Goal: Check status

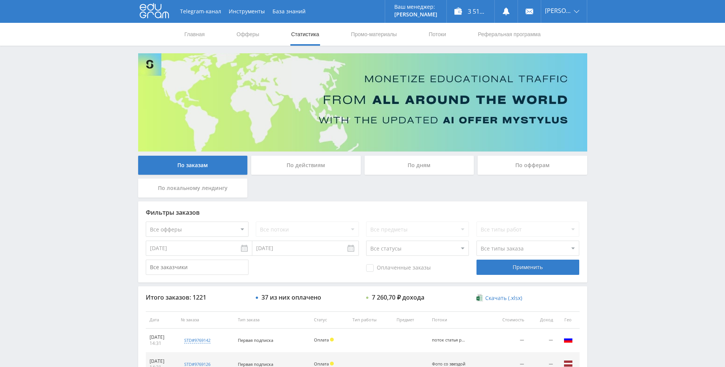
scroll to position [269, 0]
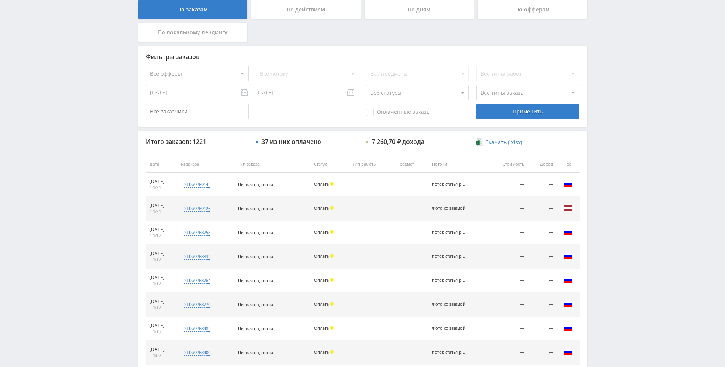
scroll to position [272, 0]
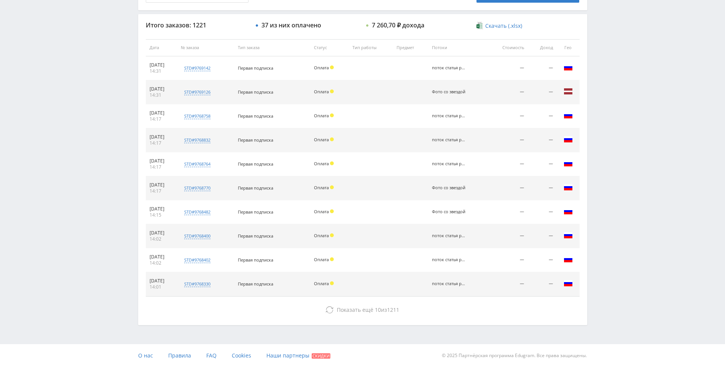
drag, startPoint x: 616, startPoint y: 226, endPoint x: 550, endPoint y: 289, distance: 91.5
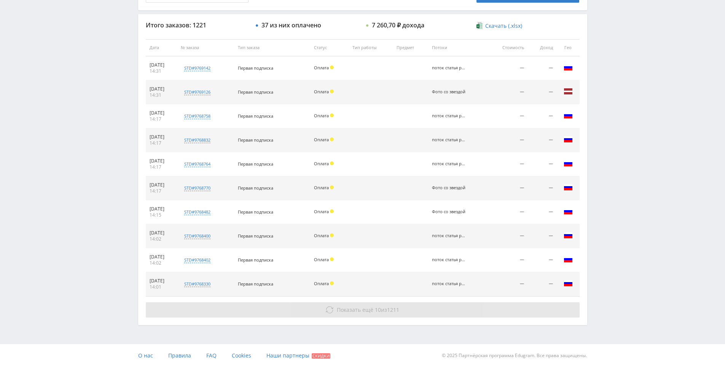
click at [446, 304] on button "Показать ещё 10 из 1211" at bounding box center [363, 309] width 434 height 15
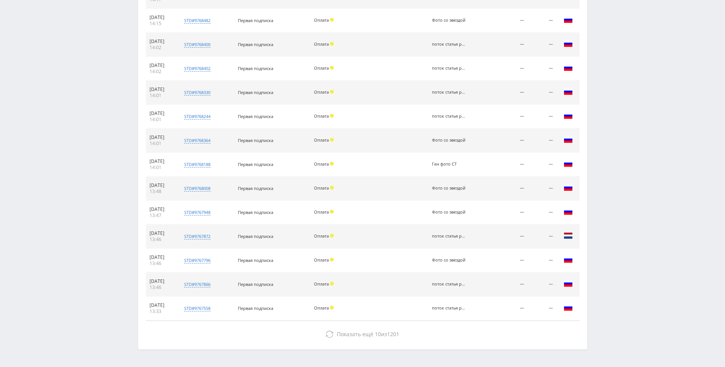
scroll to position [474, 0]
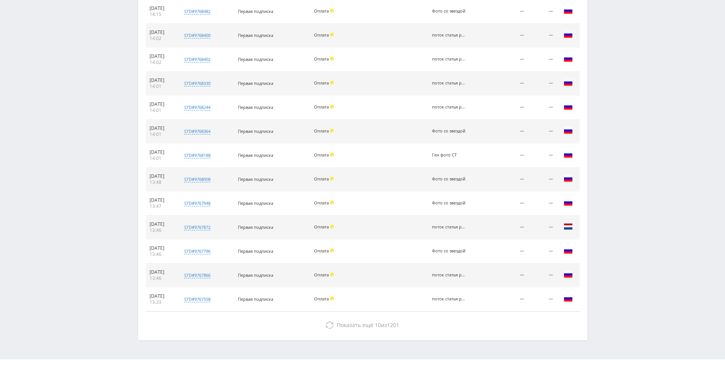
drag, startPoint x: 622, startPoint y: 156, endPoint x: 603, endPoint y: 180, distance: 31.1
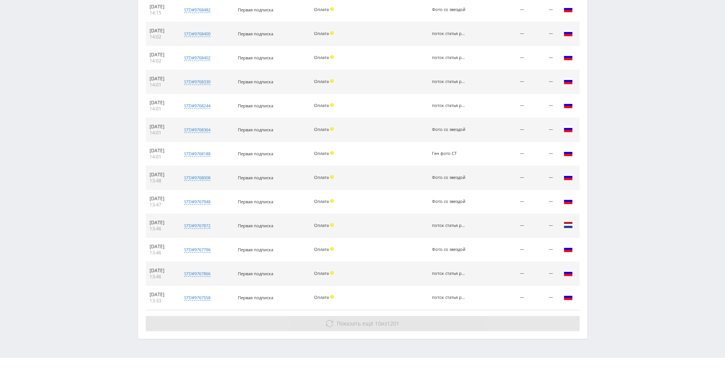
click at [417, 317] on button "Показать ещё 10 из 1201" at bounding box center [363, 323] width 434 height 15
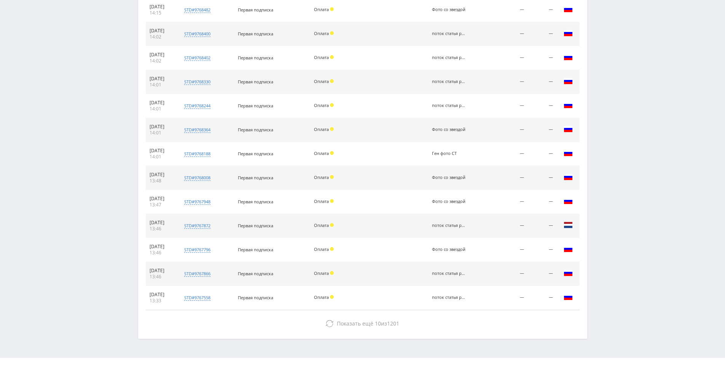
drag, startPoint x: 625, startPoint y: 169, endPoint x: 634, endPoint y: 137, distance: 32.8
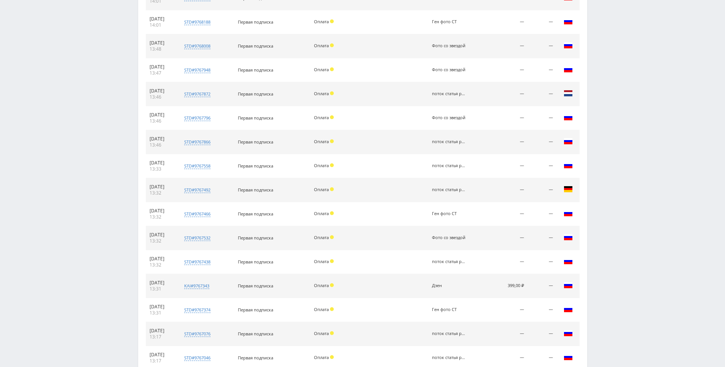
drag, startPoint x: 634, startPoint y: 137, endPoint x: 632, endPoint y: 216, distance: 78.8
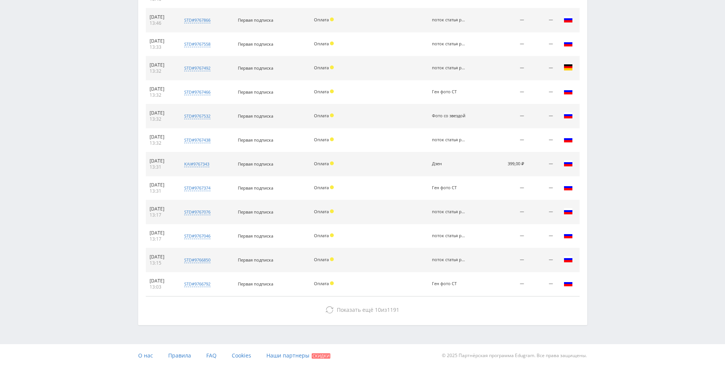
drag, startPoint x: 637, startPoint y: 211, endPoint x: 611, endPoint y: 126, distance: 88.8
drag, startPoint x: 611, startPoint y: 129, endPoint x: 616, endPoint y: 111, distance: 18.5
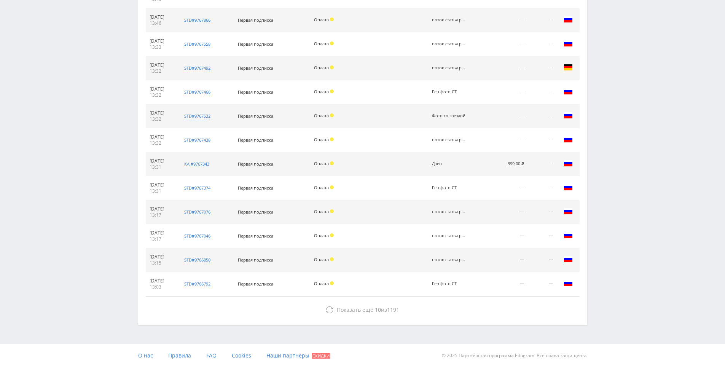
drag, startPoint x: 614, startPoint y: 106, endPoint x: 613, endPoint y: 96, distance: 9.6
drag, startPoint x: 613, startPoint y: 92, endPoint x: 599, endPoint y: 34, distance: 59.3
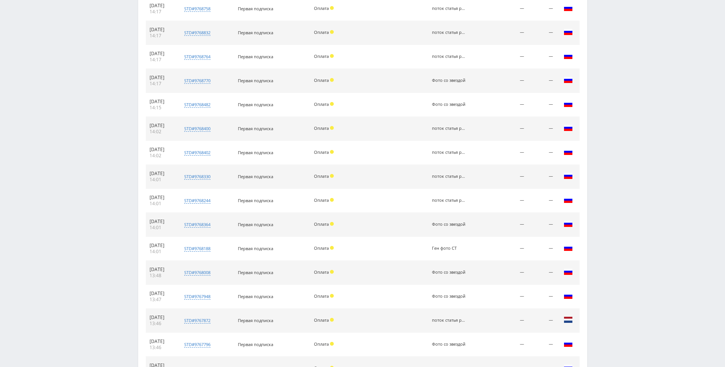
scroll to position [0, 0]
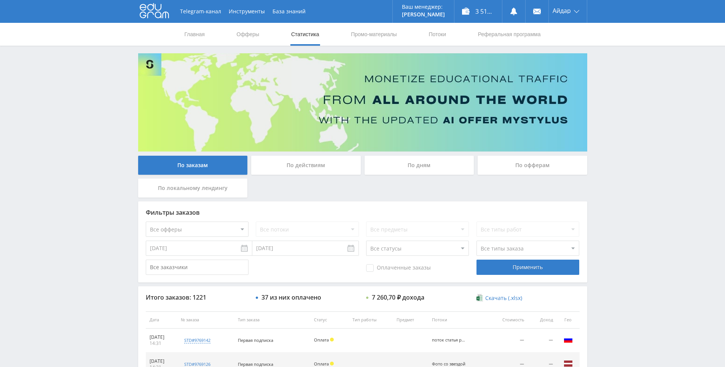
drag, startPoint x: 566, startPoint y: 86, endPoint x: 541, endPoint y: 11, distance: 79.0
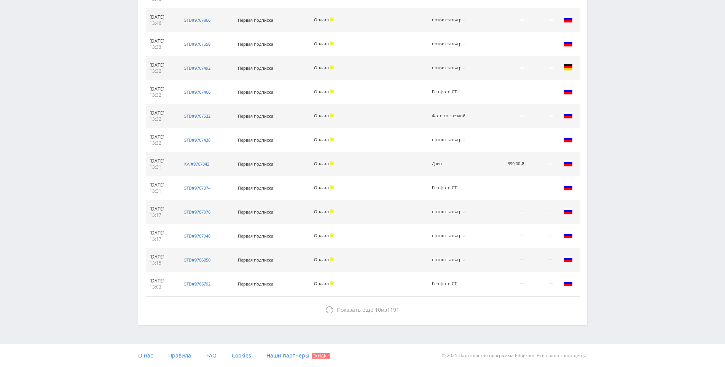
drag, startPoint x: 617, startPoint y: 243, endPoint x: 623, endPoint y: 316, distance: 73.3
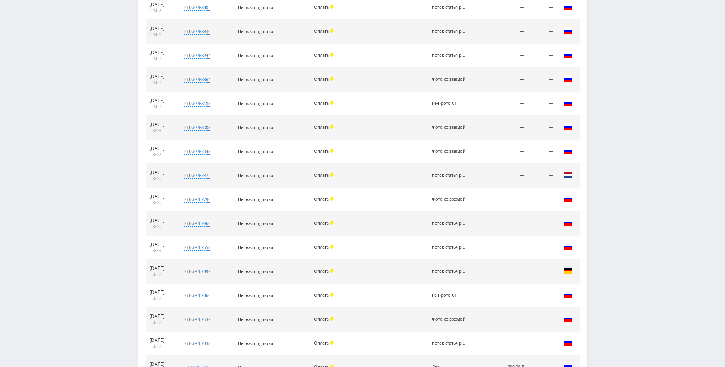
scroll to position [91, 0]
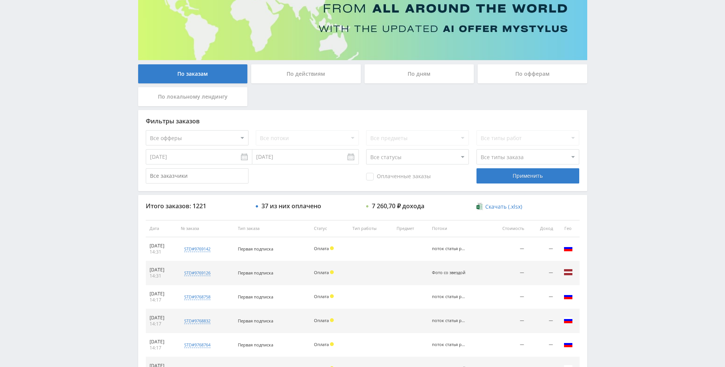
drag, startPoint x: 609, startPoint y: 224, endPoint x: 587, endPoint y: 102, distance: 124.3
